Goal: Transaction & Acquisition: Book appointment/travel/reservation

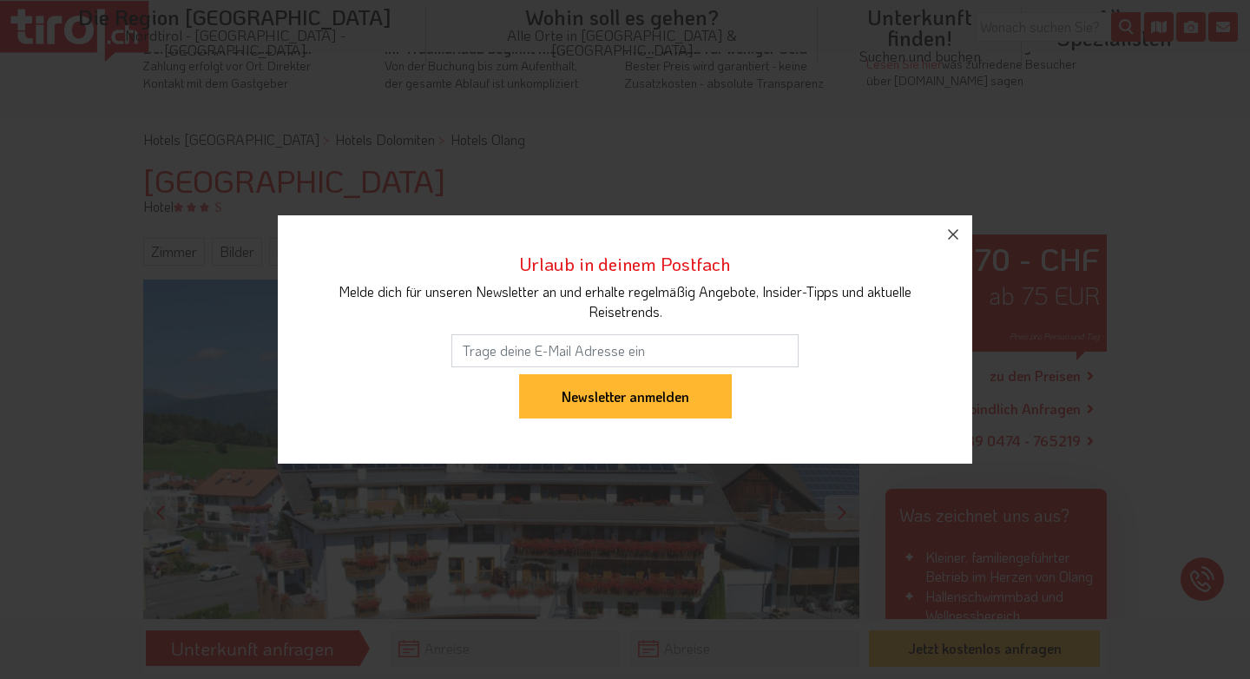
scroll to position [71, 0]
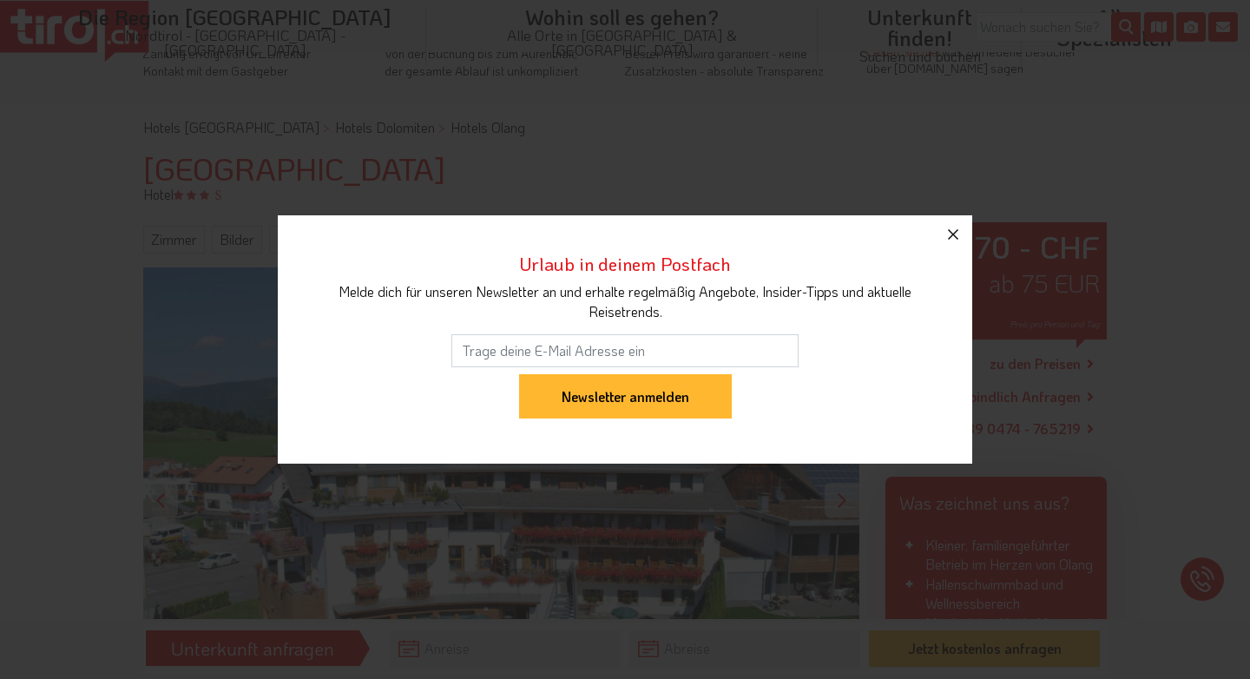
click at [949, 232] on icon "button" at bounding box center [953, 234] width 21 height 21
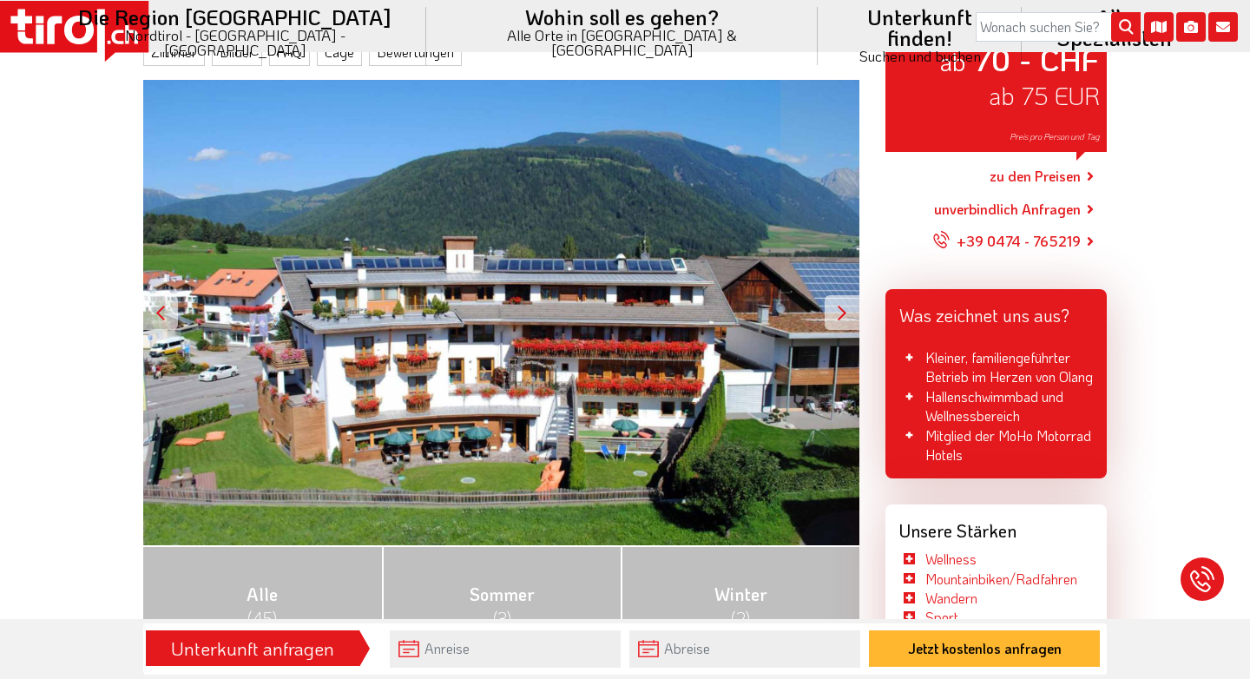
scroll to position [220, 0]
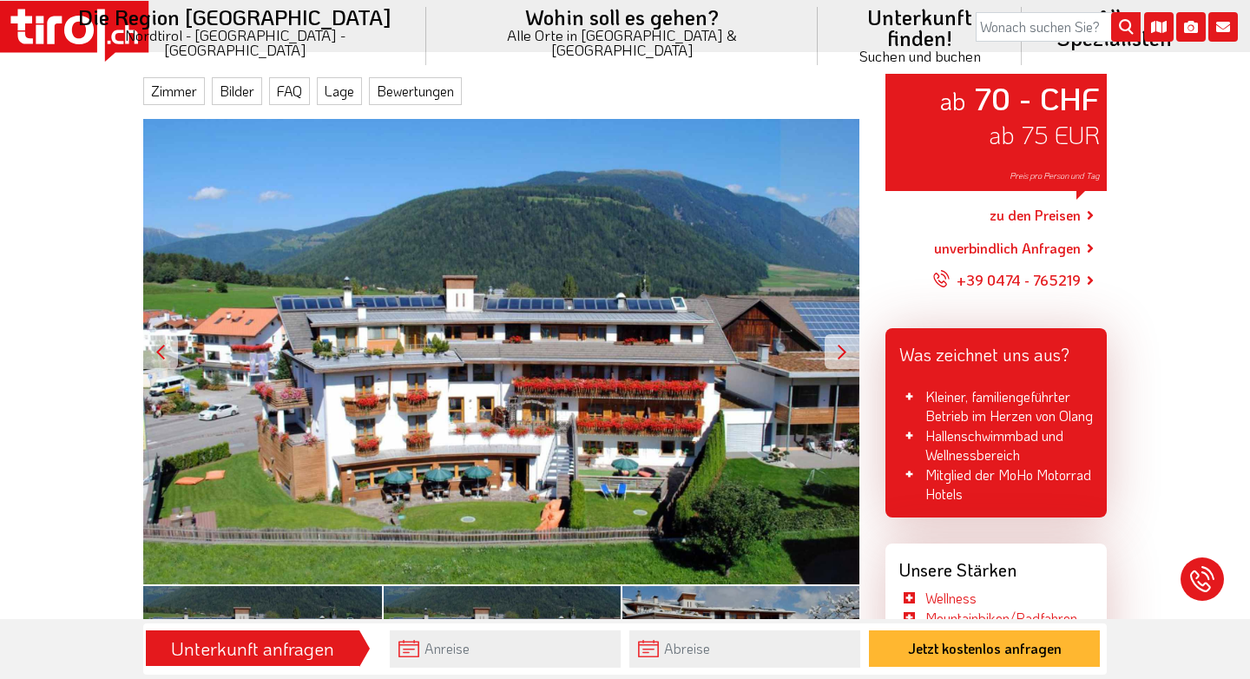
click at [838, 342] on div at bounding box center [842, 351] width 35 height 35
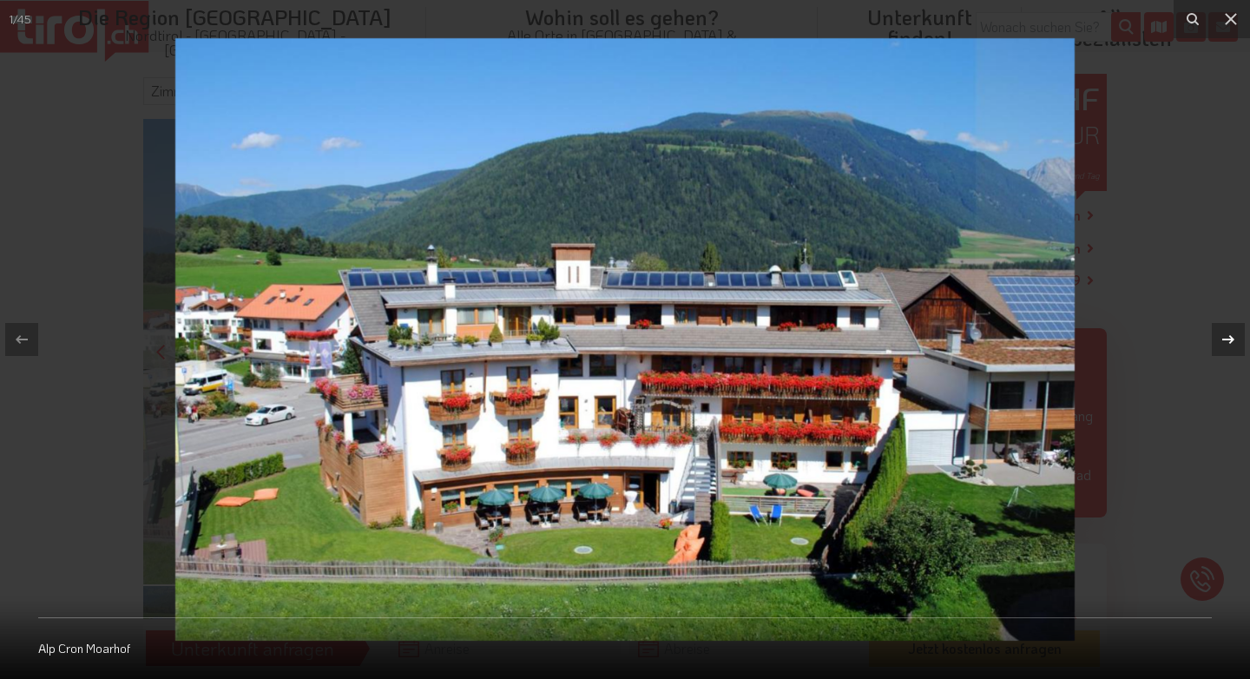
click at [1229, 338] on icon at bounding box center [1228, 339] width 21 height 21
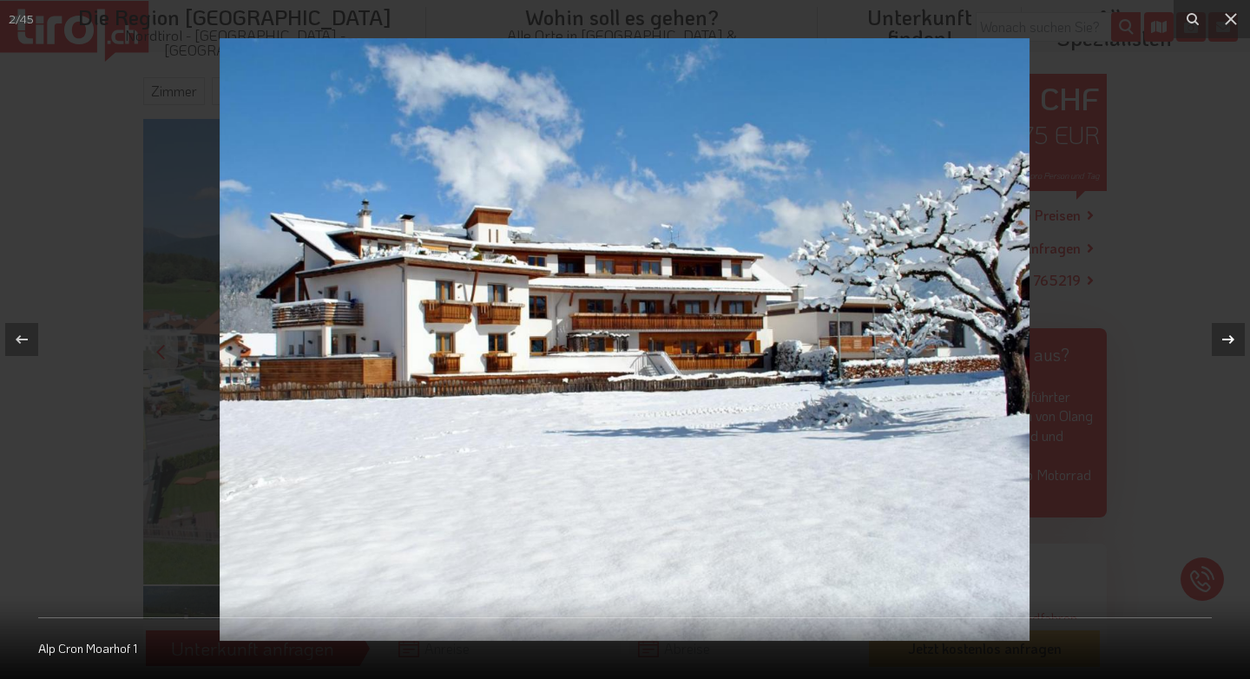
click at [1229, 338] on icon at bounding box center [1228, 339] width 21 height 21
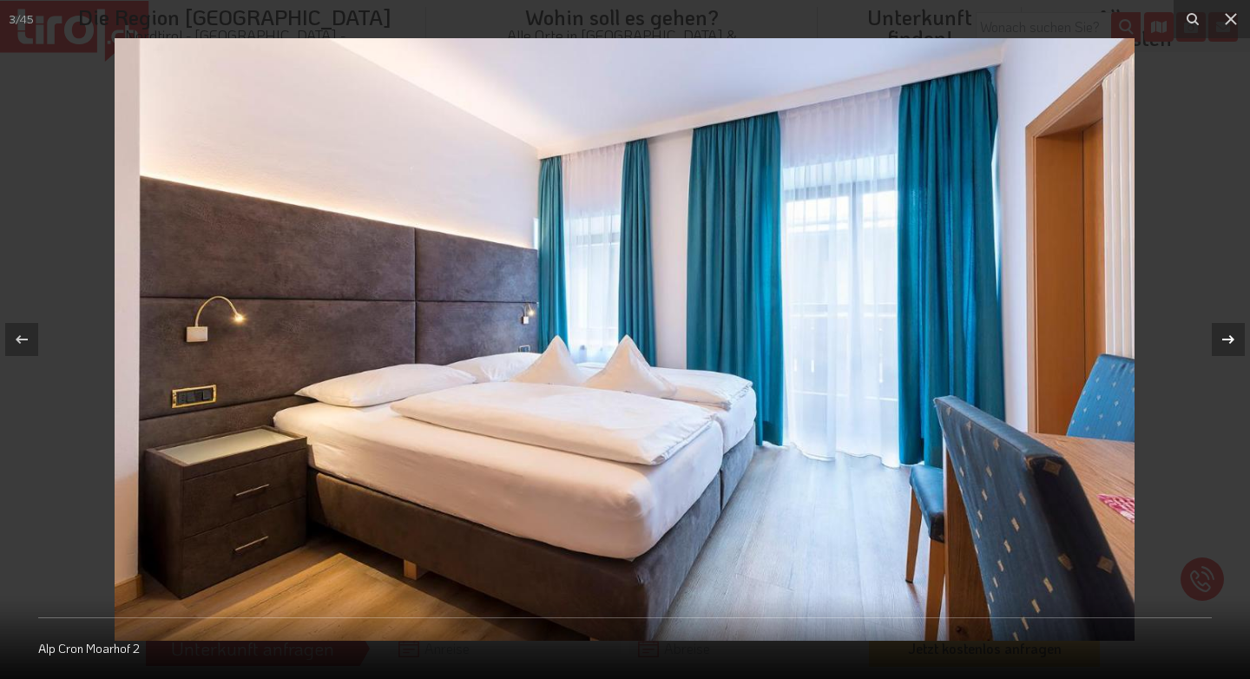
click at [1229, 338] on icon at bounding box center [1228, 339] width 21 height 21
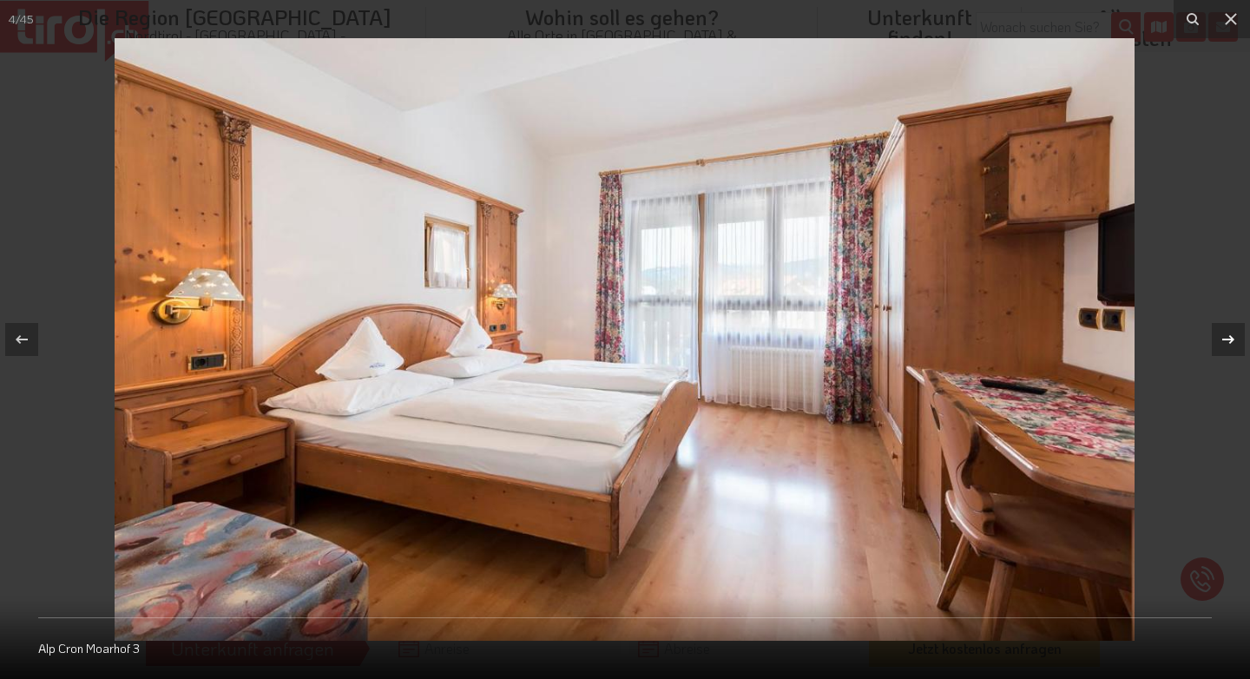
click at [1229, 338] on icon at bounding box center [1228, 339] width 21 height 21
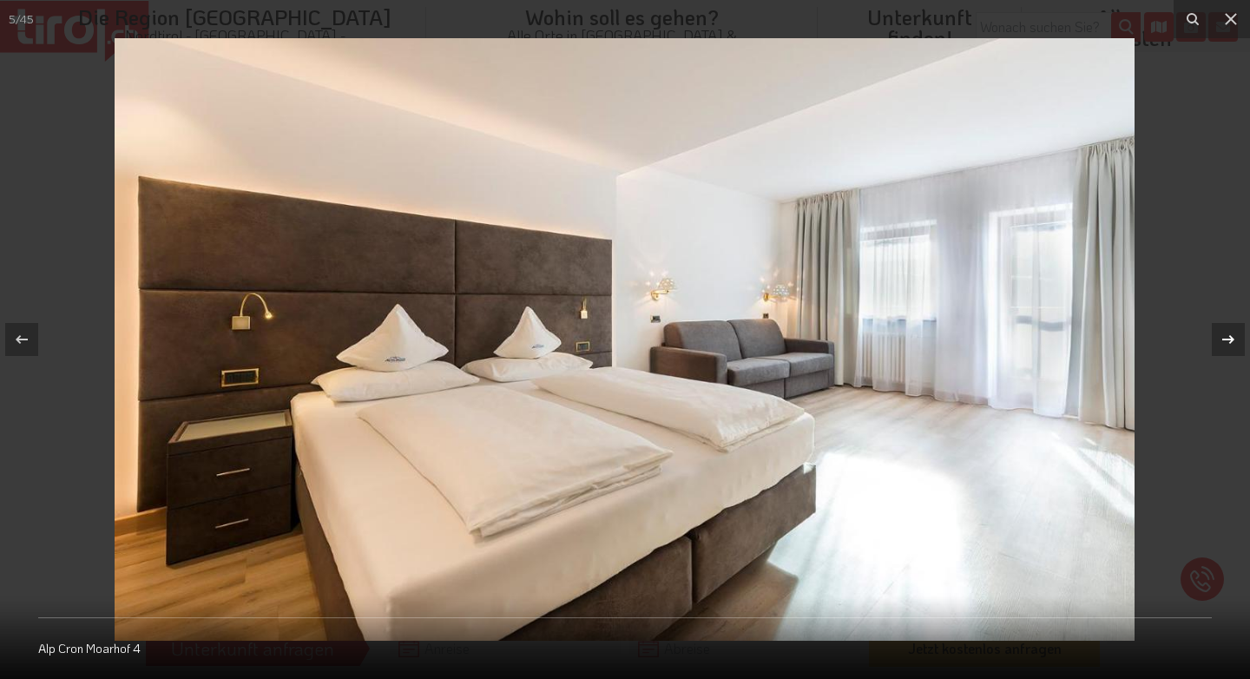
click at [1229, 338] on icon at bounding box center [1228, 339] width 21 height 21
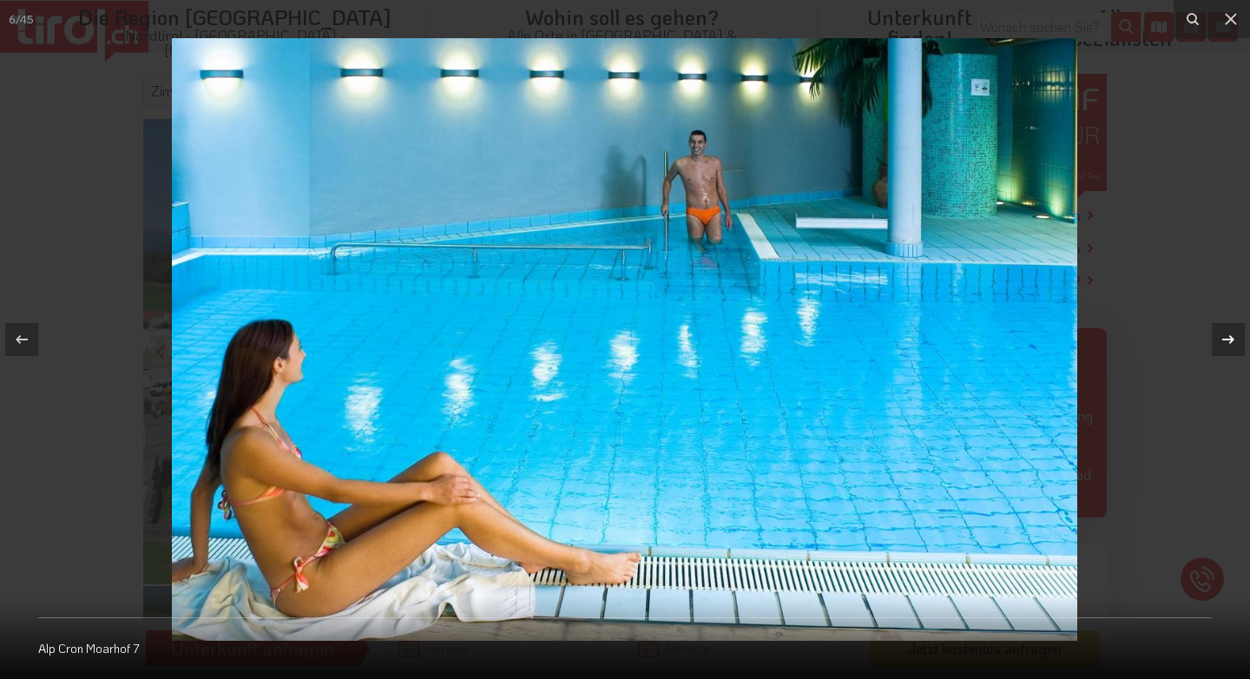
click at [1229, 338] on icon at bounding box center [1228, 339] width 21 height 21
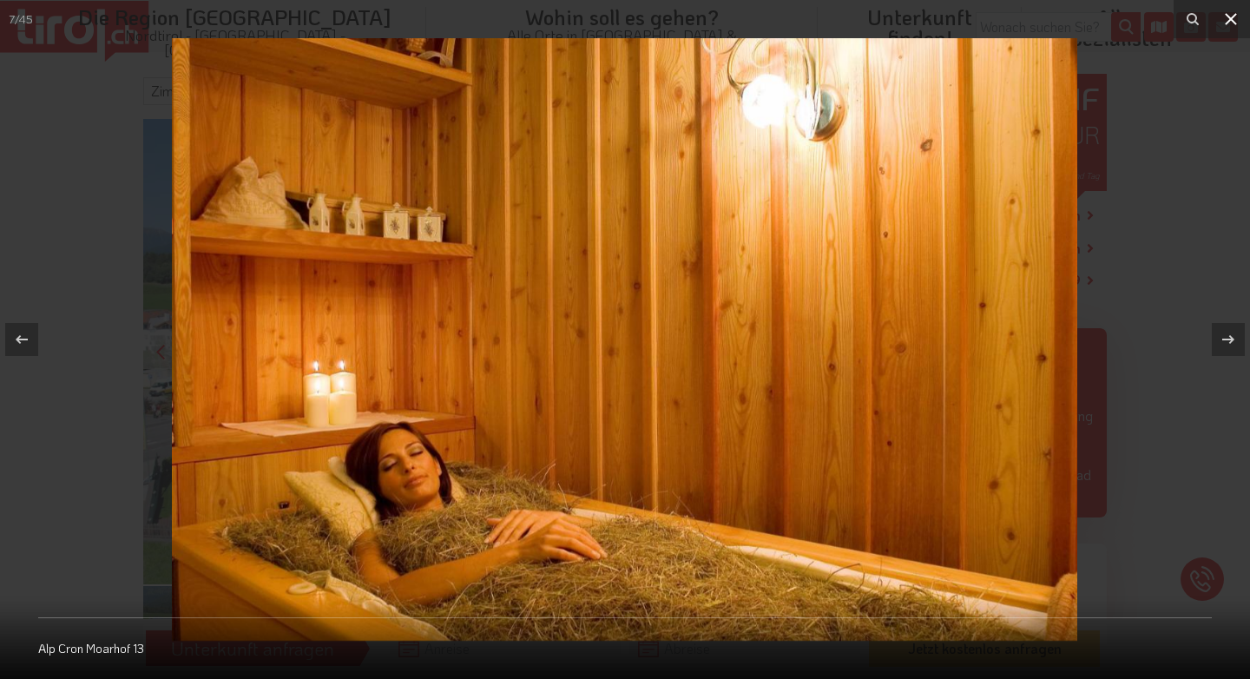
click at [1232, 22] on icon at bounding box center [1231, 19] width 21 height 21
